Goal: Complete application form

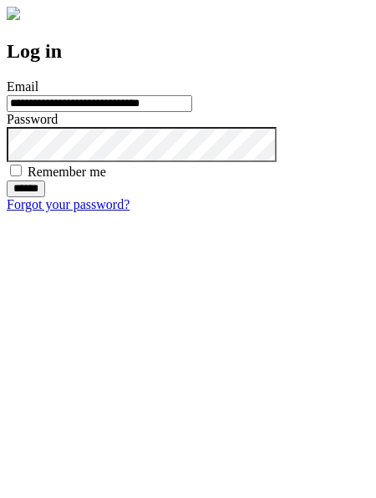
type input "**********"
click at [45, 197] on input "******" at bounding box center [26, 188] width 38 height 17
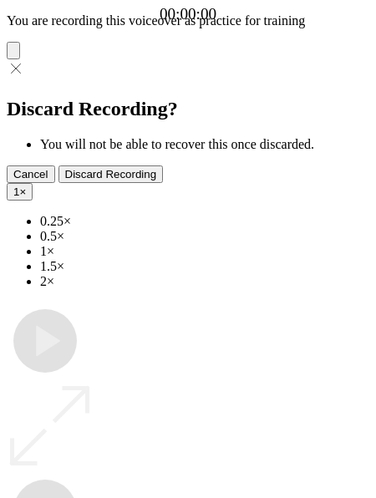
type input "**********"
